Goal: Obtain resource: Obtain resource

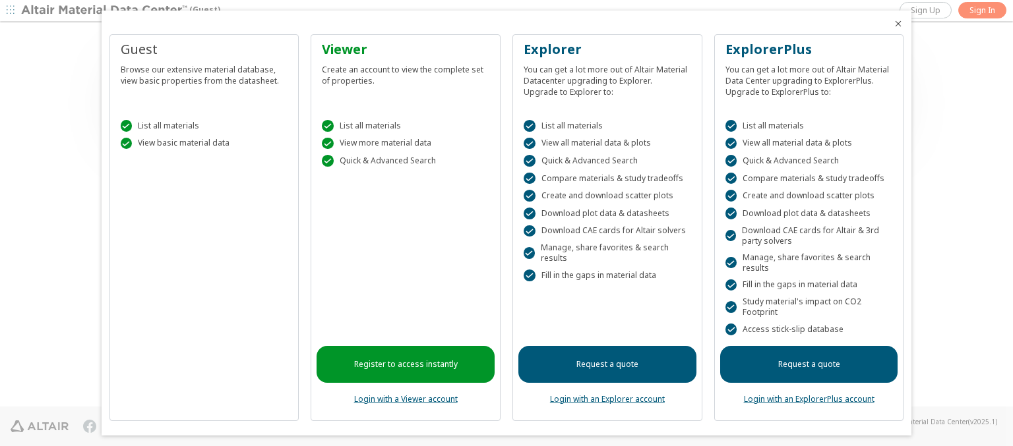
click at [893, 24] on icon "Close" at bounding box center [898, 23] width 11 height 11
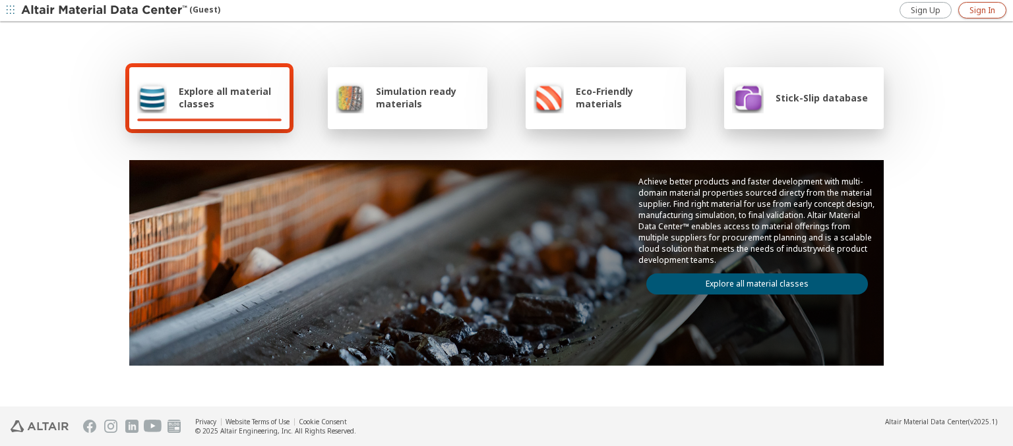
click at [982, 10] on span "Sign In" at bounding box center [982, 10] width 26 height 11
click at [105, 11] on img at bounding box center [105, 10] width 168 height 13
click at [225, 98] on span "Explore all material classes" at bounding box center [230, 97] width 103 height 25
click at [752, 281] on link "Explore all material classes" at bounding box center [757, 284] width 222 height 21
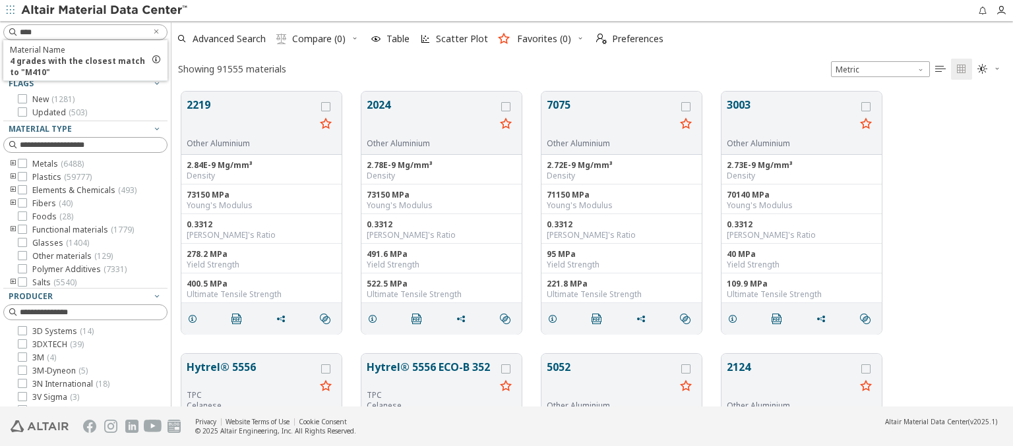
scroll to position [315, 831]
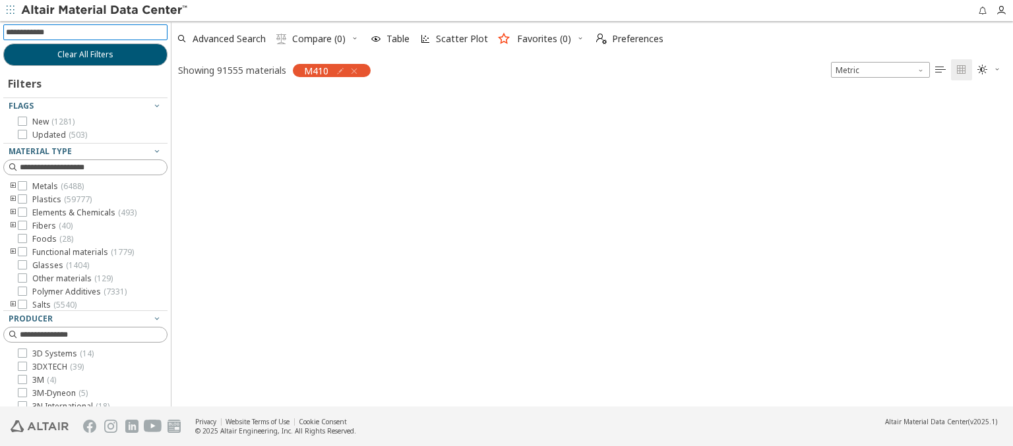
scroll to position [313, 831]
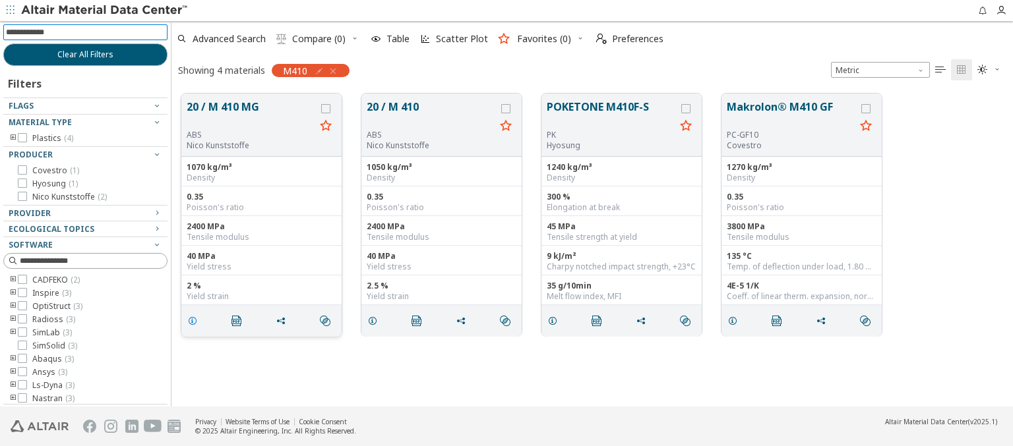
click at [195, 320] on icon "grid" at bounding box center [192, 321] width 11 height 11
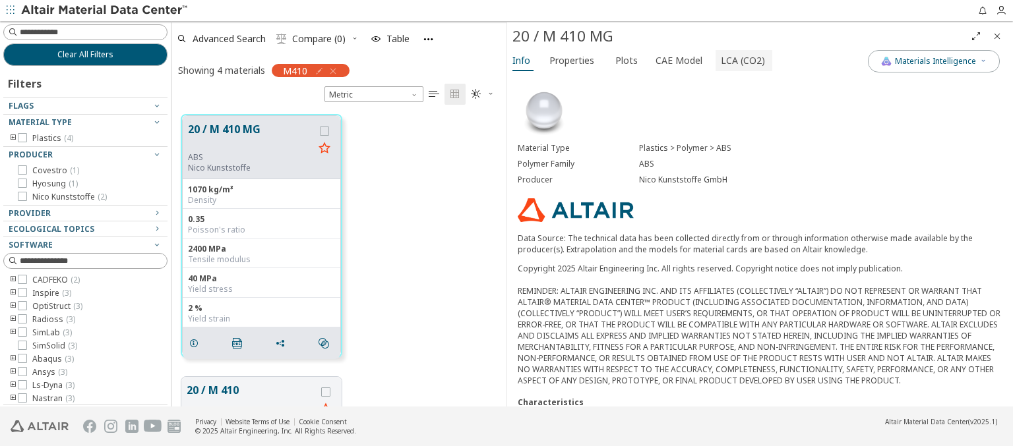
click at [735, 60] on span "LCA (CO2)" at bounding box center [743, 60] width 44 height 21
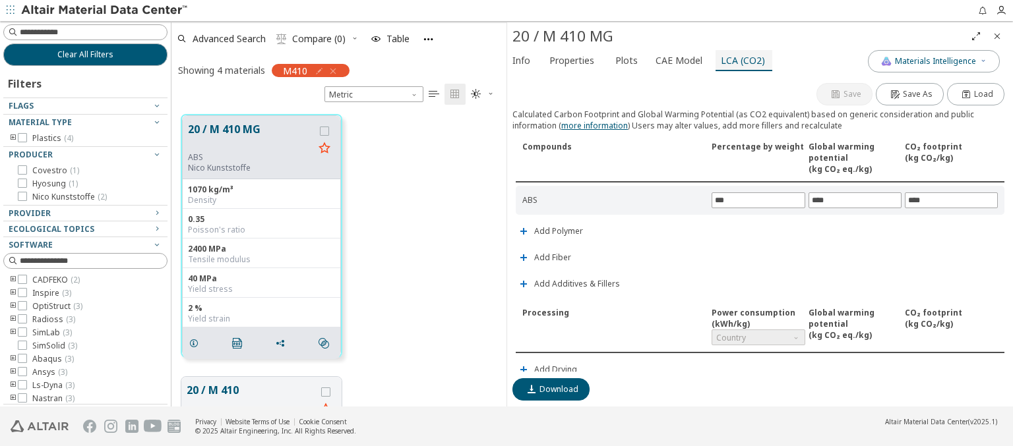
scroll to position [309, 0]
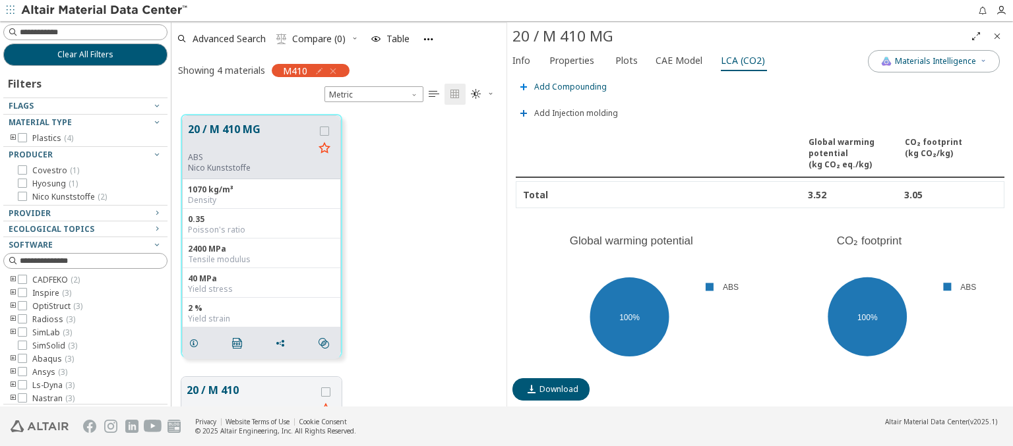
click at [568, 83] on span "Add Compounding" at bounding box center [570, 87] width 73 height 8
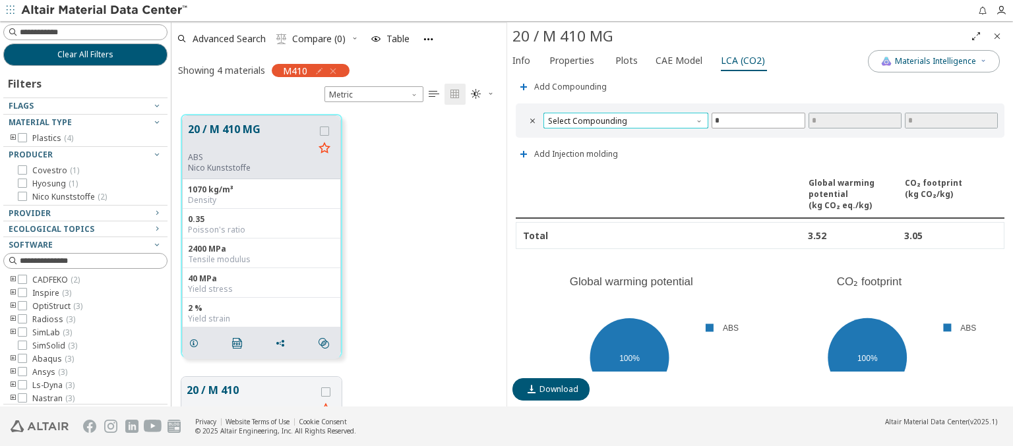
click at [624, 117] on span "Select Compounding" at bounding box center [625, 121] width 165 height 16
click at [623, 133] on span "Screw extruder" at bounding box center [624, 133] width 150 height 9
click at [624, 117] on span "Screw extruder" at bounding box center [625, 121] width 165 height 16
click at [623, 148] on span "Twin screw extruder" at bounding box center [587, 149] width 77 height 11
click at [624, 117] on span "Twin screw extruder" at bounding box center [625, 121] width 165 height 16
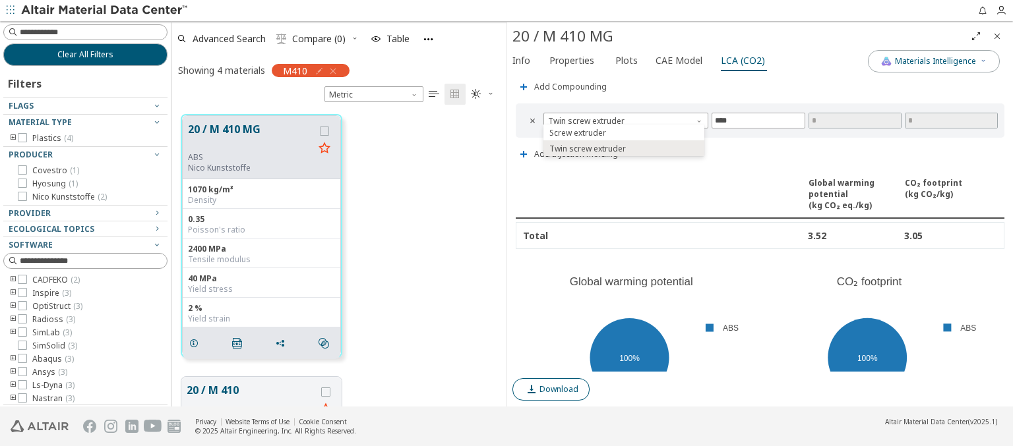
click at [558, 390] on span "Download" at bounding box center [558, 389] width 39 height 11
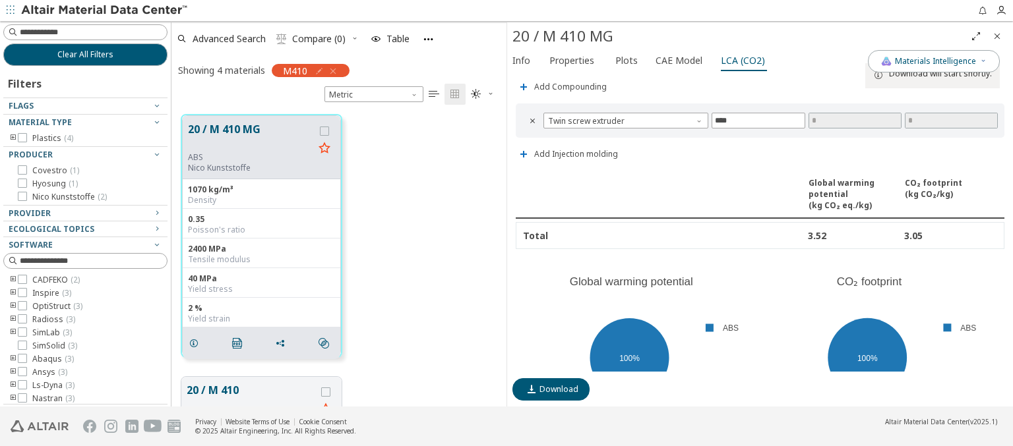
click at [997, 36] on icon "Close" at bounding box center [997, 36] width 11 height 11
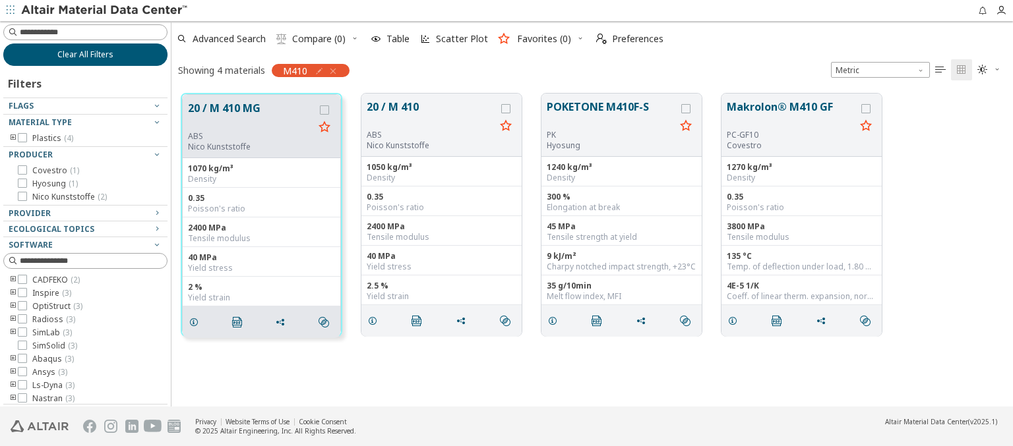
click at [80, 54] on span "Clear All Filters" at bounding box center [85, 54] width 56 height 11
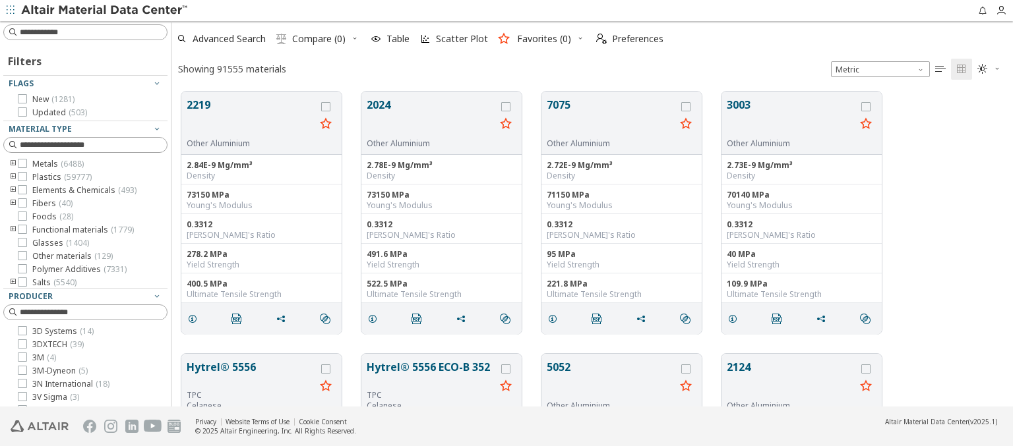
scroll to position [315, 831]
click at [105, 11] on img at bounding box center [105, 10] width 168 height 13
